Goal: Navigation & Orientation: Find specific page/section

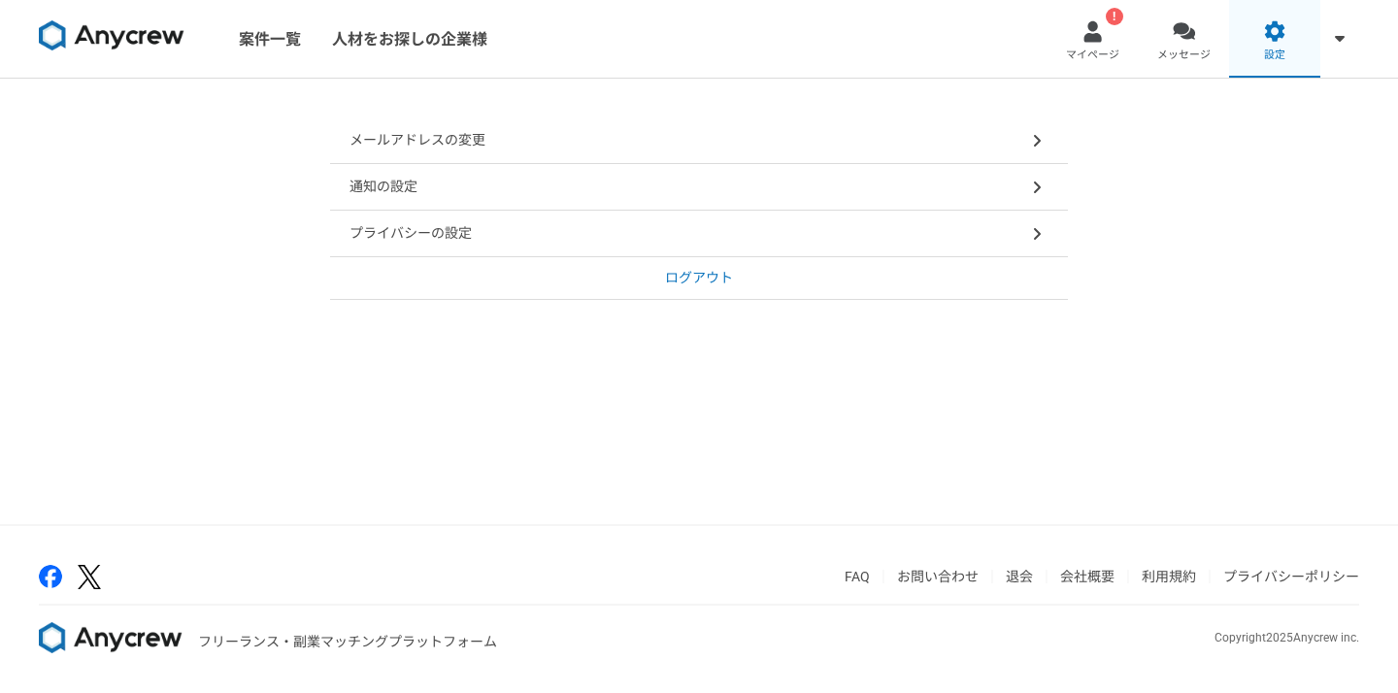
click at [1275, 42] on link "設定" at bounding box center [1274, 39] width 91 height 78
click at [715, 280] on p "ログアウト" at bounding box center [699, 278] width 68 height 20
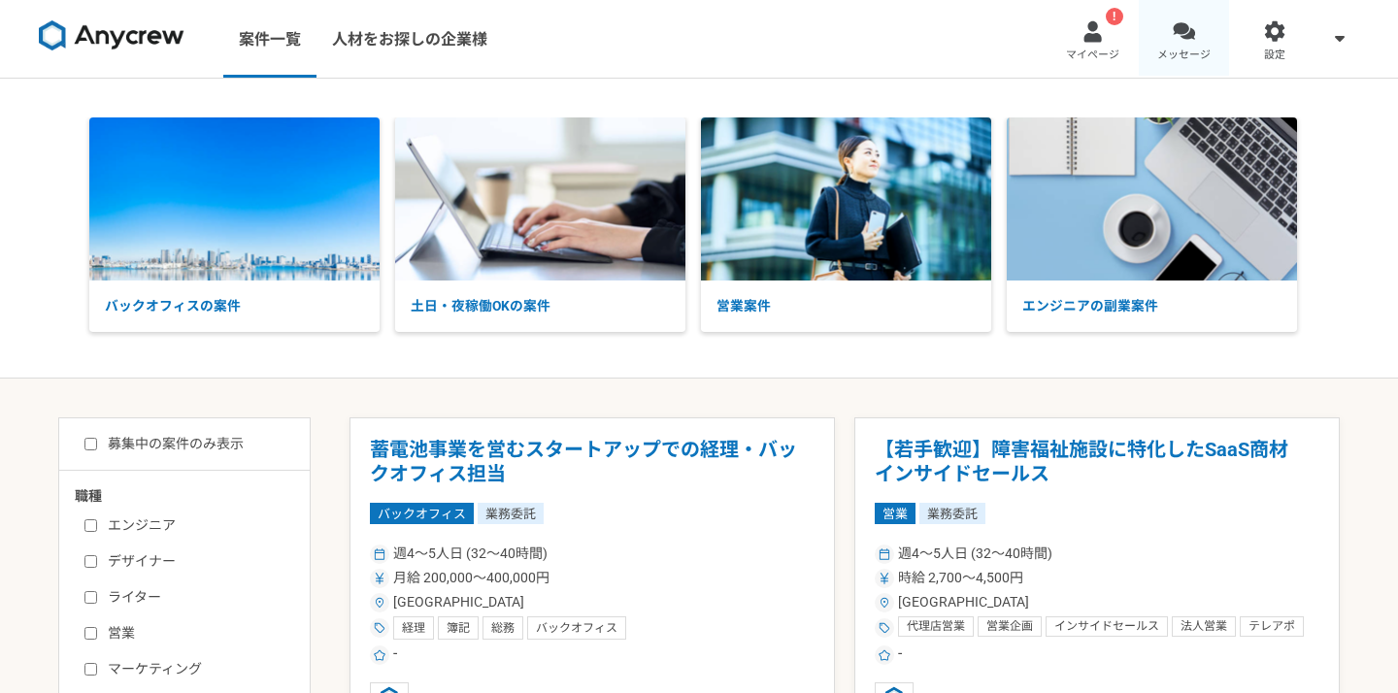
click at [1165, 44] on link "メッセージ" at bounding box center [1184, 39] width 91 height 78
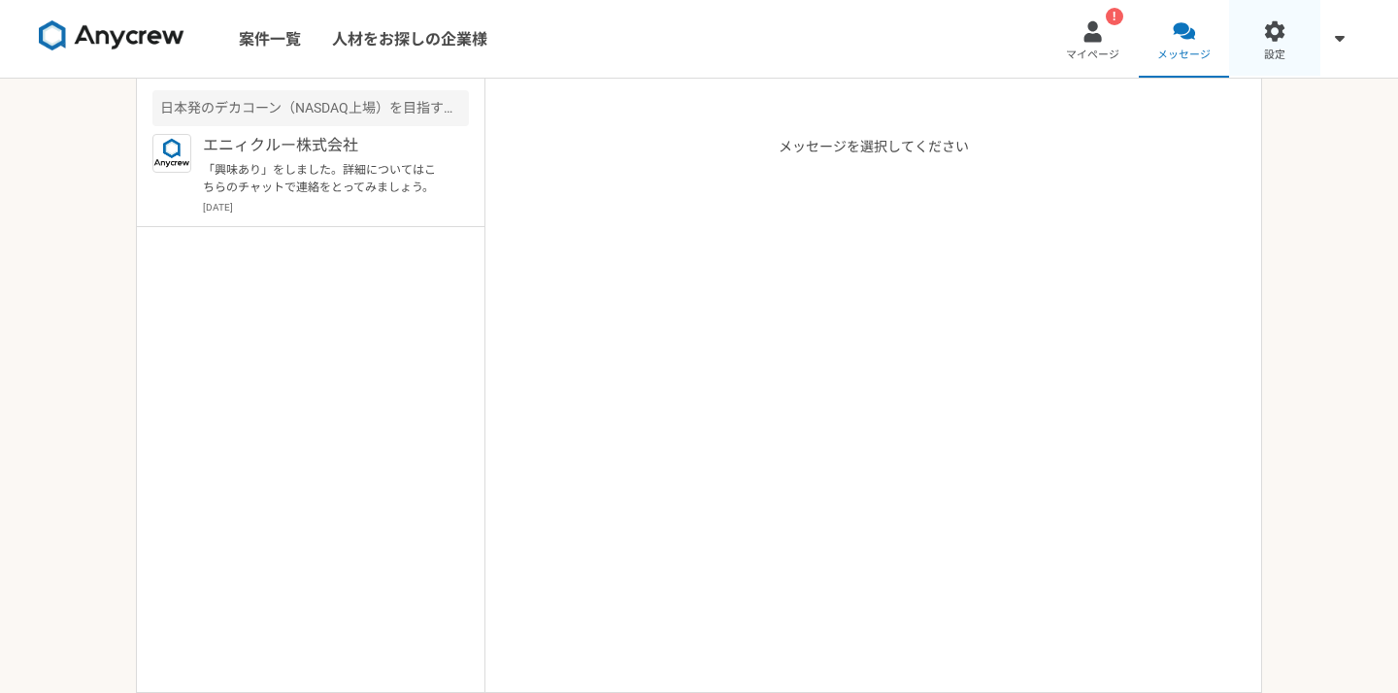
click at [1254, 40] on link "設定" at bounding box center [1274, 39] width 91 height 78
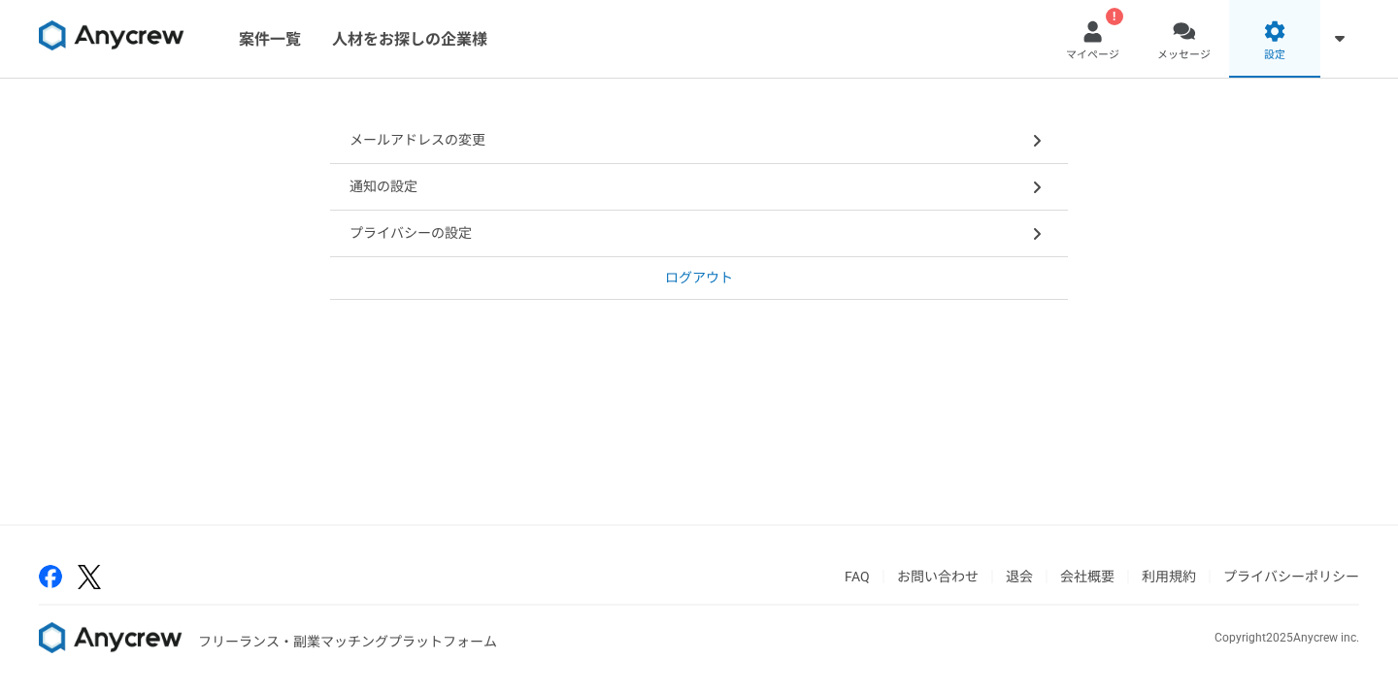
click at [1317, 51] on link "設定" at bounding box center [1274, 39] width 91 height 78
click at [150, 35] on img at bounding box center [112, 35] width 146 height 31
